Goal: Check status: Check status

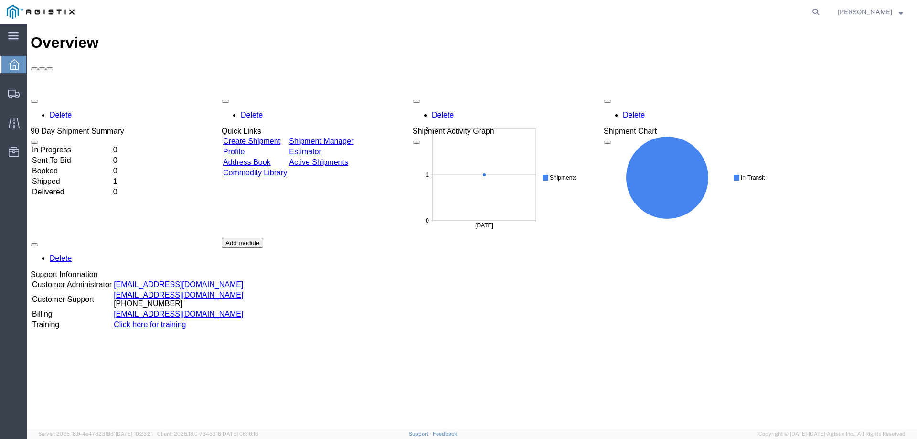
click at [18, 66] on icon at bounding box center [14, 64] width 11 height 11
click at [33, 93] on span "Shipments" at bounding box center [29, 93] width 7 height 19
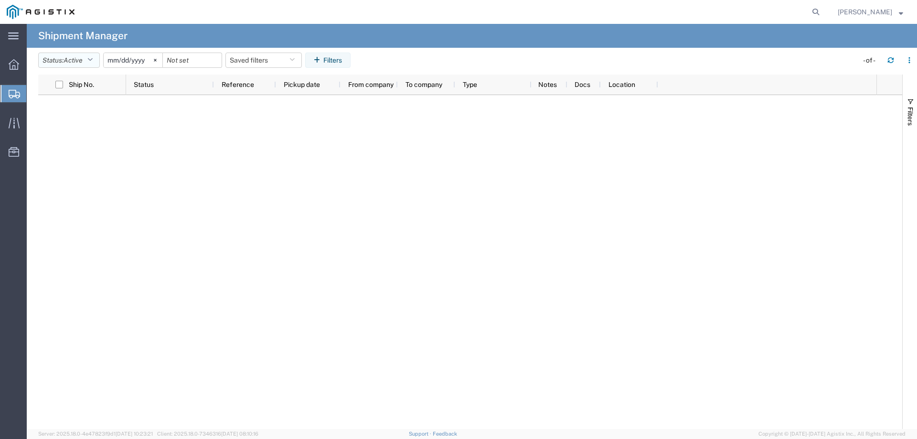
click at [80, 60] on span "Active" at bounding box center [73, 60] width 19 height 8
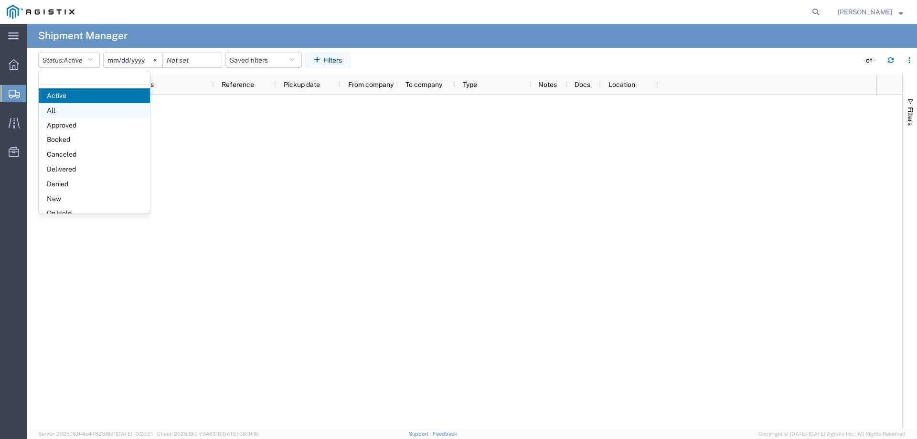
click at [63, 112] on span "All" at bounding box center [94, 110] width 111 height 15
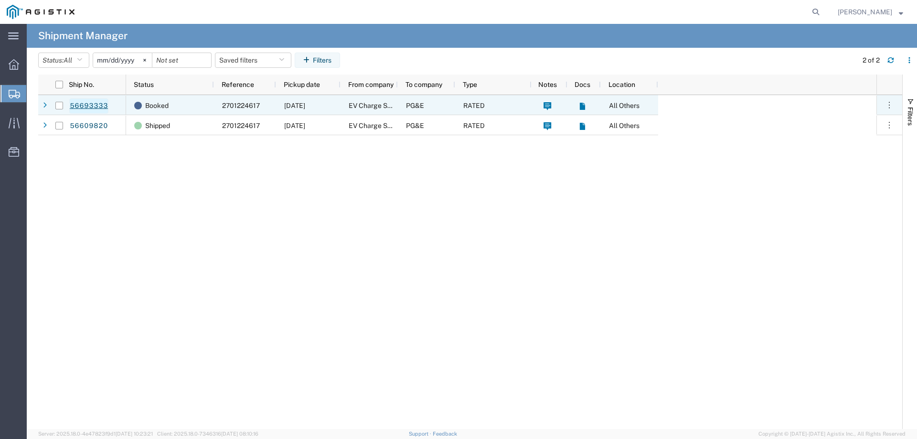
click at [98, 106] on link "56693333" at bounding box center [88, 105] width 39 height 15
